Goal: Task Accomplishment & Management: Manage account settings

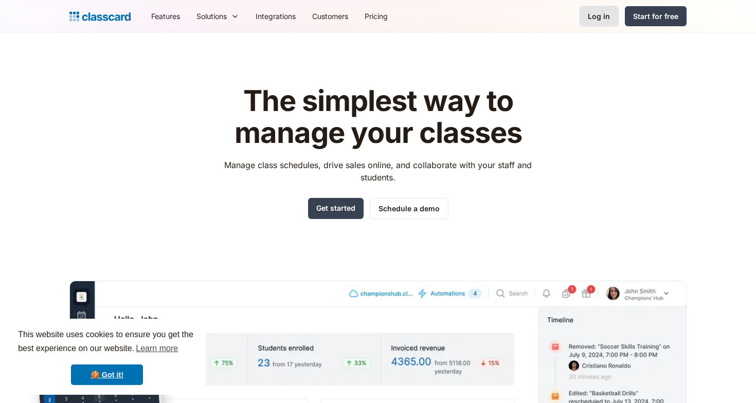
click at [592, 12] on div "Log in" at bounding box center [599, 16] width 22 height 11
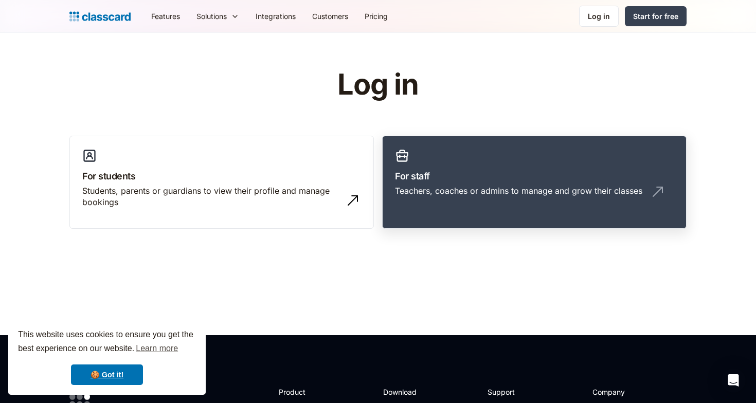
click at [512, 152] on link "For staff Teachers, coaches or admins to manage and grow their classes" at bounding box center [534, 183] width 304 height 94
